Goal: Transaction & Acquisition: Download file/media

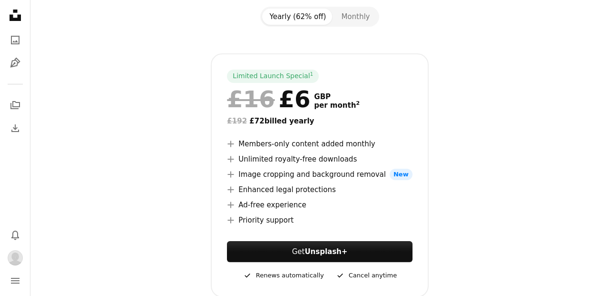
scroll to position [136, 0]
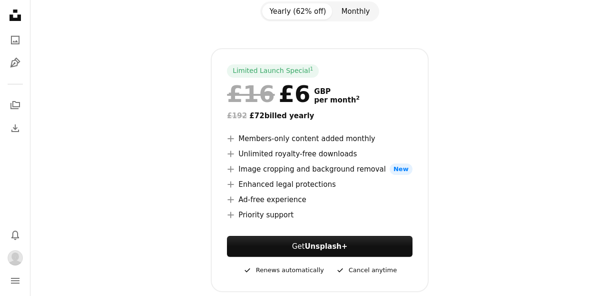
click at [356, 8] on button "Monthly" at bounding box center [356, 11] width 44 height 16
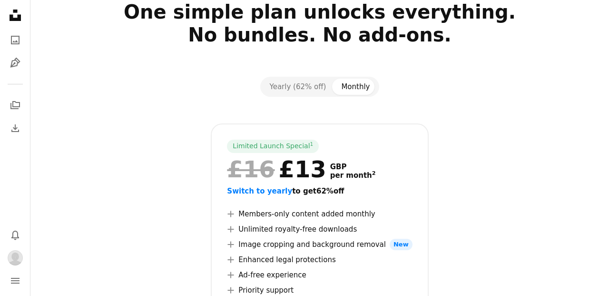
scroll to position [61, 0]
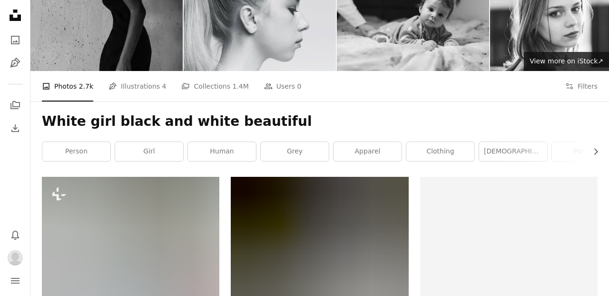
scroll to position [34801, 0]
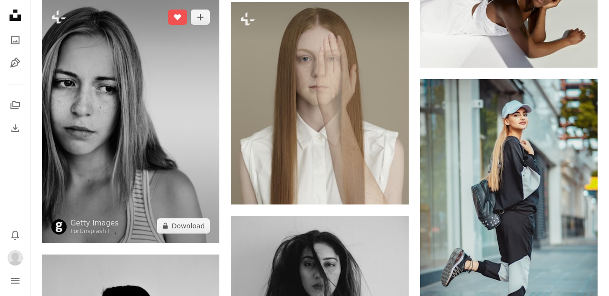
click at [173, 132] on img at bounding box center [131, 121] width 178 height 243
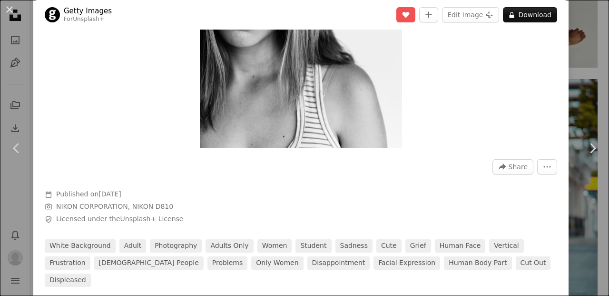
scroll to position [148, 0]
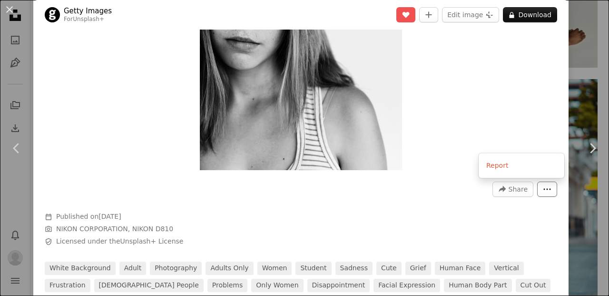
click at [552, 192] on icon "More Actions" at bounding box center [547, 189] width 9 height 9
click at [483, 203] on dialog "An X shape Chevron left Chevron right Getty Images For Unsplash+ A heart A plus…" at bounding box center [304, 148] width 609 height 296
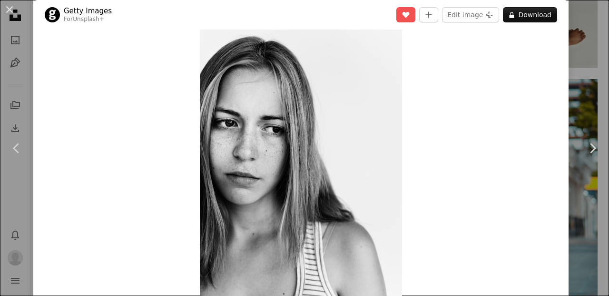
scroll to position [0, 0]
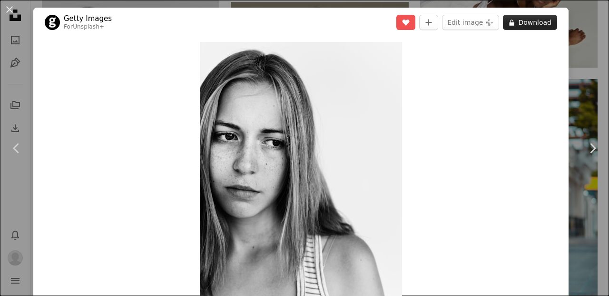
click at [532, 25] on button "A lock Download" at bounding box center [530, 22] width 54 height 15
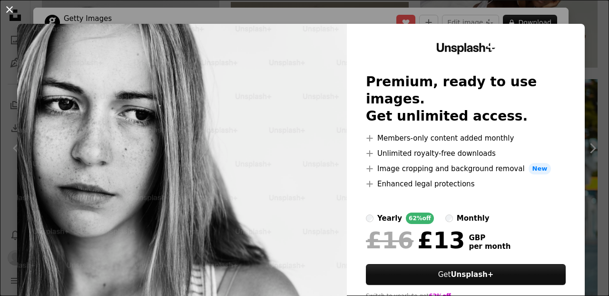
click at [11, 10] on button "An X shape" at bounding box center [9, 9] width 11 height 11
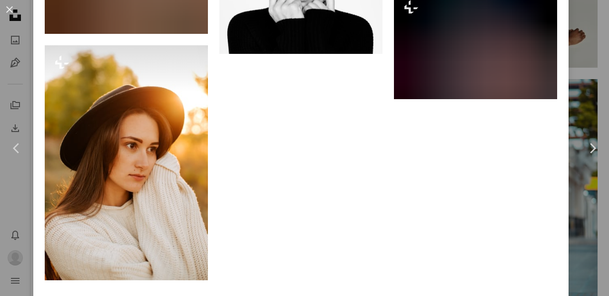
scroll to position [1909, 0]
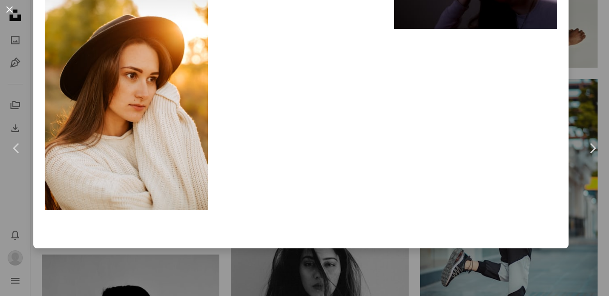
click at [7, 9] on button "An X shape" at bounding box center [9, 9] width 11 height 11
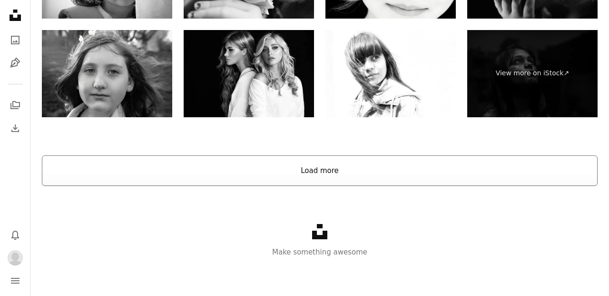
click at [282, 160] on button "Load more" at bounding box center [320, 170] width 556 height 30
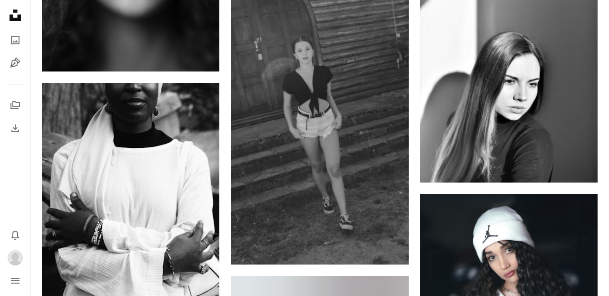
scroll to position [44810, 0]
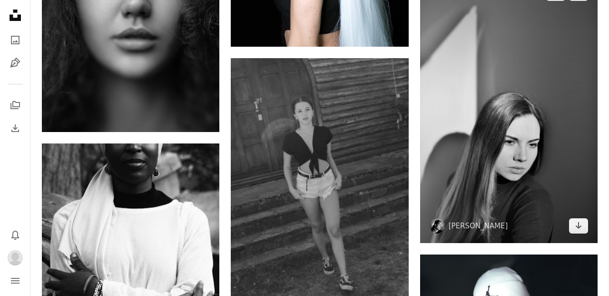
click at [493, 95] on img at bounding box center [509, 109] width 178 height 266
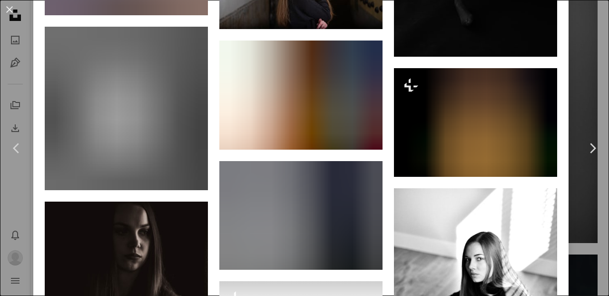
scroll to position [1455, 0]
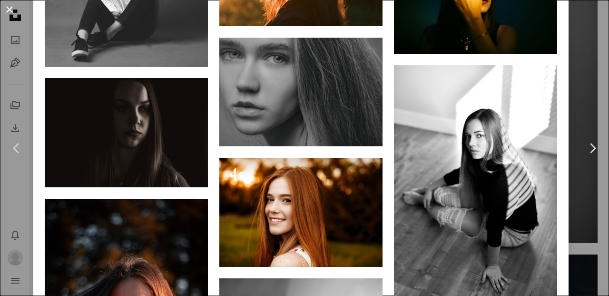
click at [12, 10] on button "An X shape" at bounding box center [9, 9] width 11 height 11
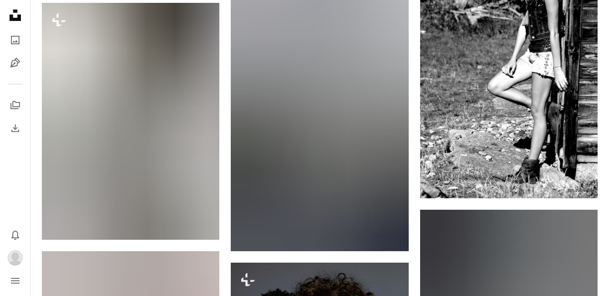
scroll to position [50706, 0]
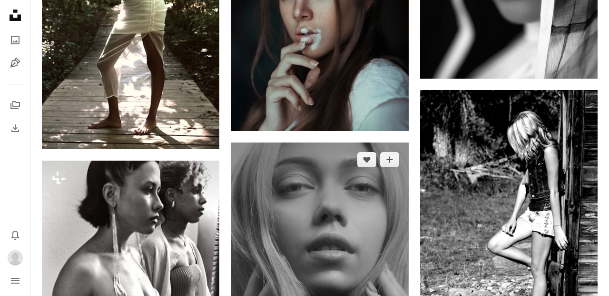
click at [292, 217] on img at bounding box center [320, 275] width 178 height 267
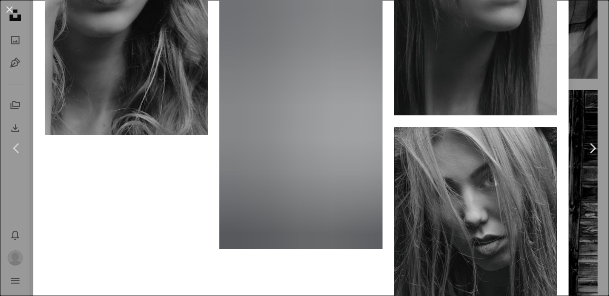
scroll to position [3940, 0]
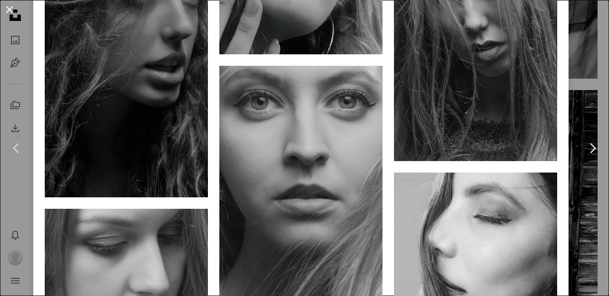
click at [11, 11] on button "An X shape" at bounding box center [9, 9] width 11 height 11
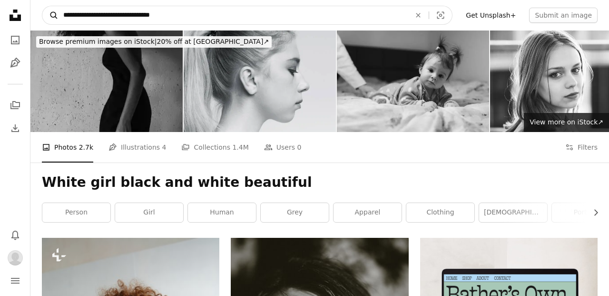
drag, startPoint x: 194, startPoint y: 12, endPoint x: 55, endPoint y: 12, distance: 139.0
click at [55, 12] on form "**********" at bounding box center [247, 15] width 411 height 19
type input "**********"
click button "A magnifying glass" at bounding box center [50, 15] width 16 height 18
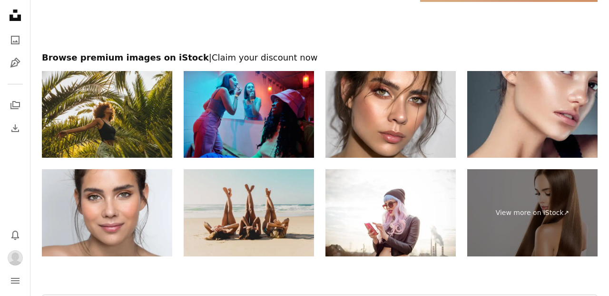
scroll to position [1966, 0]
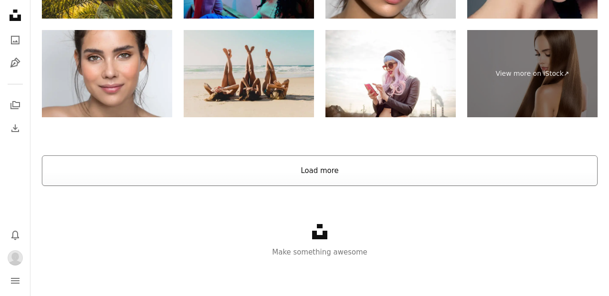
click at [264, 169] on button "Load more" at bounding box center [320, 170] width 556 height 30
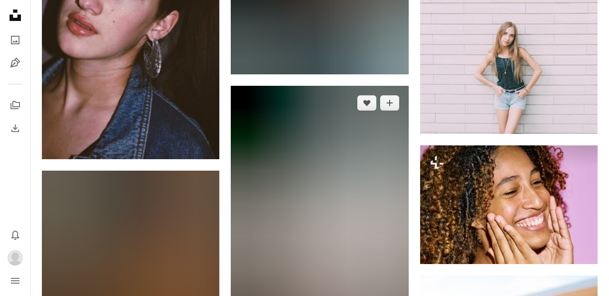
scroll to position [7603, 0]
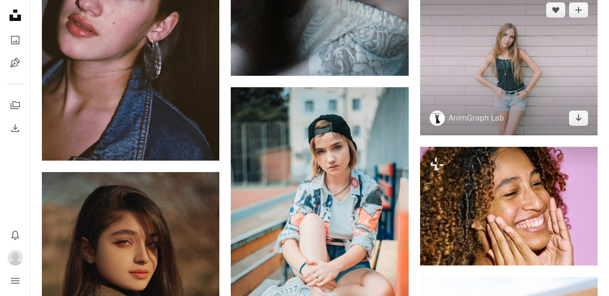
click at [484, 101] on img at bounding box center [509, 64] width 178 height 142
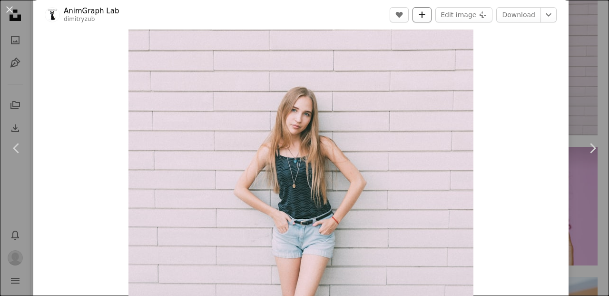
scroll to position [2, 0]
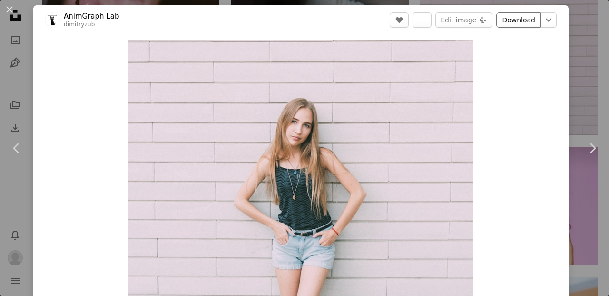
click at [532, 24] on link "Download" at bounding box center [518, 19] width 45 height 15
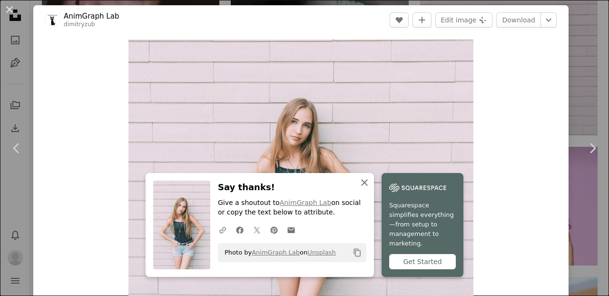
click at [368, 188] on icon "An X shape" at bounding box center [364, 182] width 11 height 11
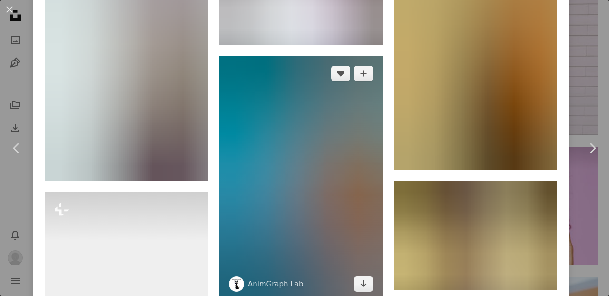
scroll to position [1285, 0]
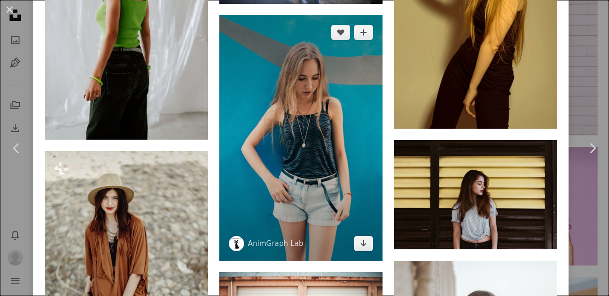
click at [296, 140] on img at bounding box center [300, 137] width 163 height 245
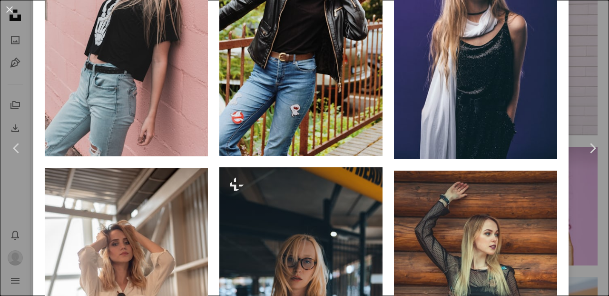
scroll to position [1865, 0]
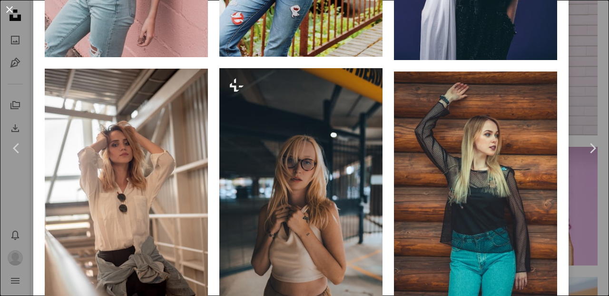
click at [13, 9] on button "An X shape" at bounding box center [9, 9] width 11 height 11
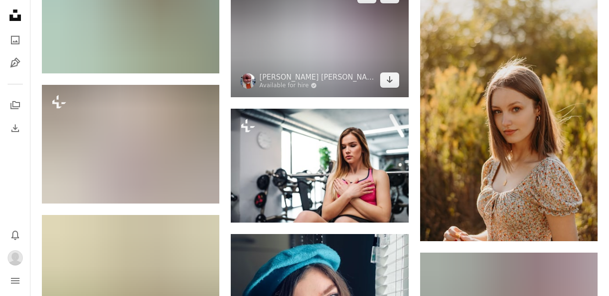
scroll to position [29972, 0]
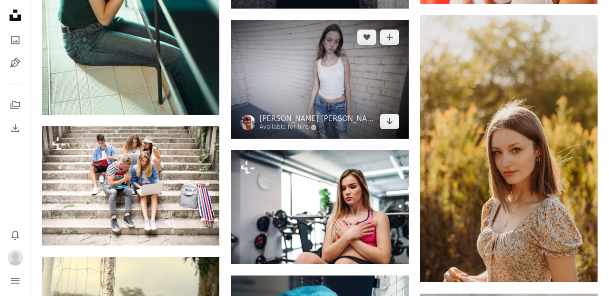
click at [322, 75] on img at bounding box center [320, 79] width 178 height 119
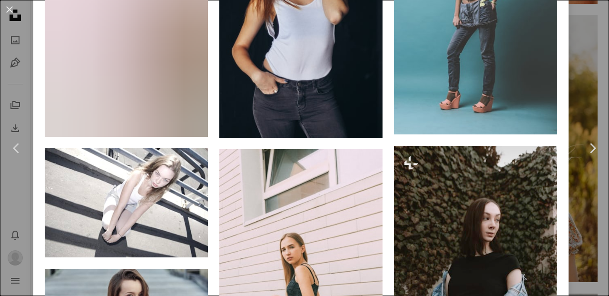
scroll to position [945, 0]
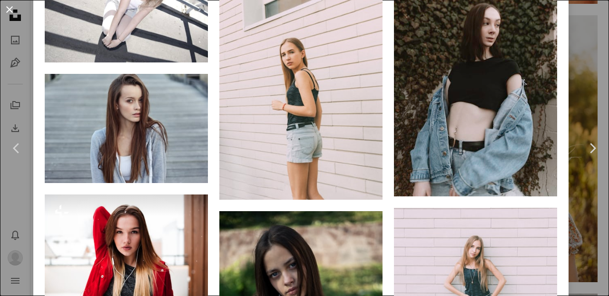
click at [8, 10] on button "An X shape" at bounding box center [9, 9] width 11 height 11
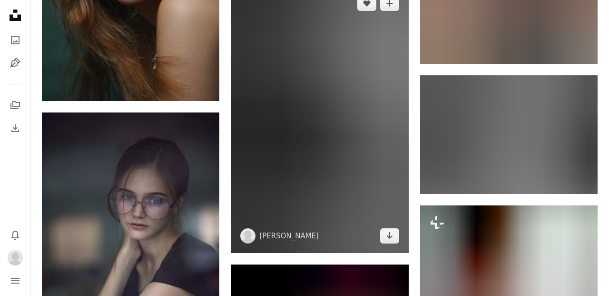
scroll to position [31486, 0]
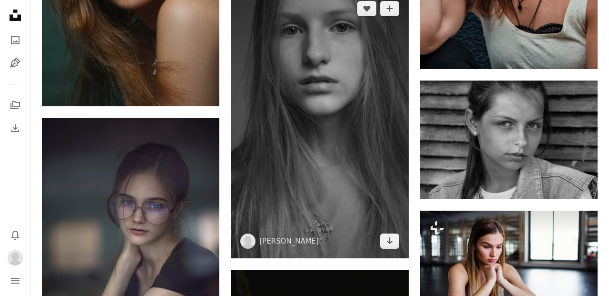
click at [270, 157] on img at bounding box center [320, 124] width 178 height 267
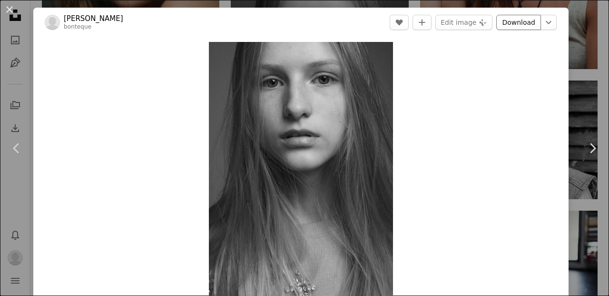
click at [525, 25] on link "Download" at bounding box center [518, 22] width 45 height 15
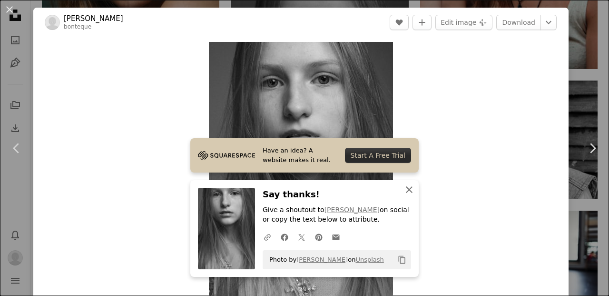
click at [412, 185] on icon "An X shape" at bounding box center [409, 189] width 11 height 11
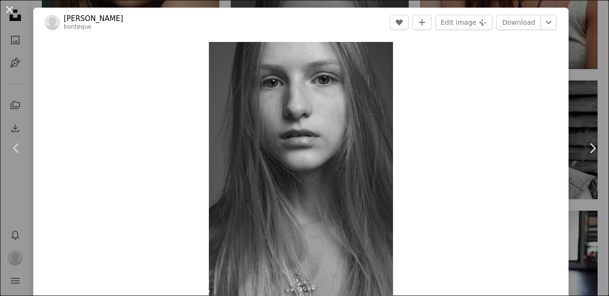
click at [9, 10] on button "An X shape" at bounding box center [9, 9] width 11 height 11
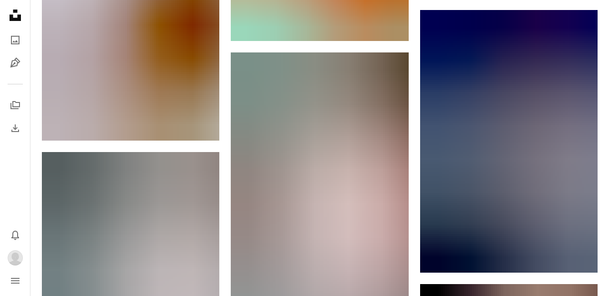
scroll to position [38402, 0]
